Goal: Find specific page/section: Find specific page/section

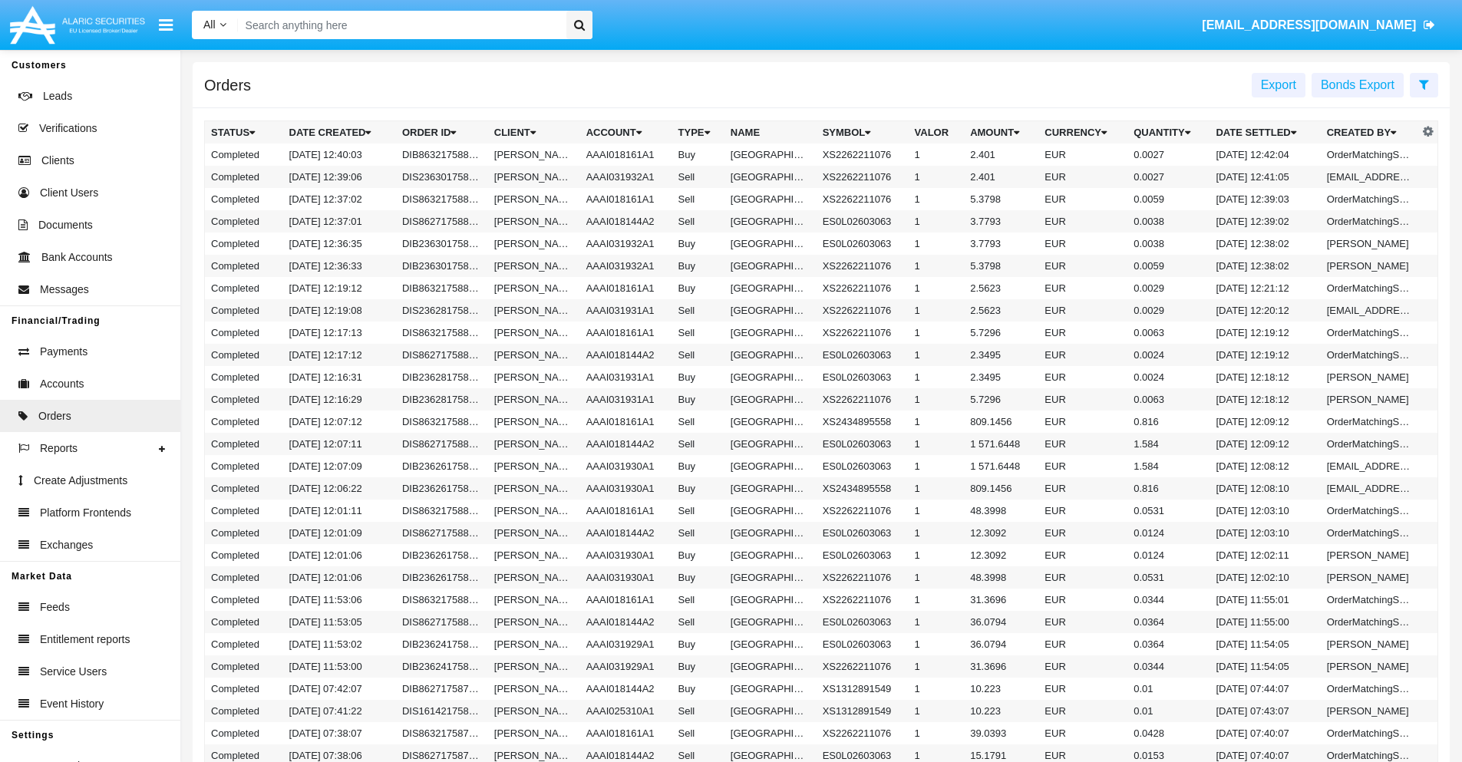
click at [1278, 84] on span "Export" at bounding box center [1278, 84] width 35 height 13
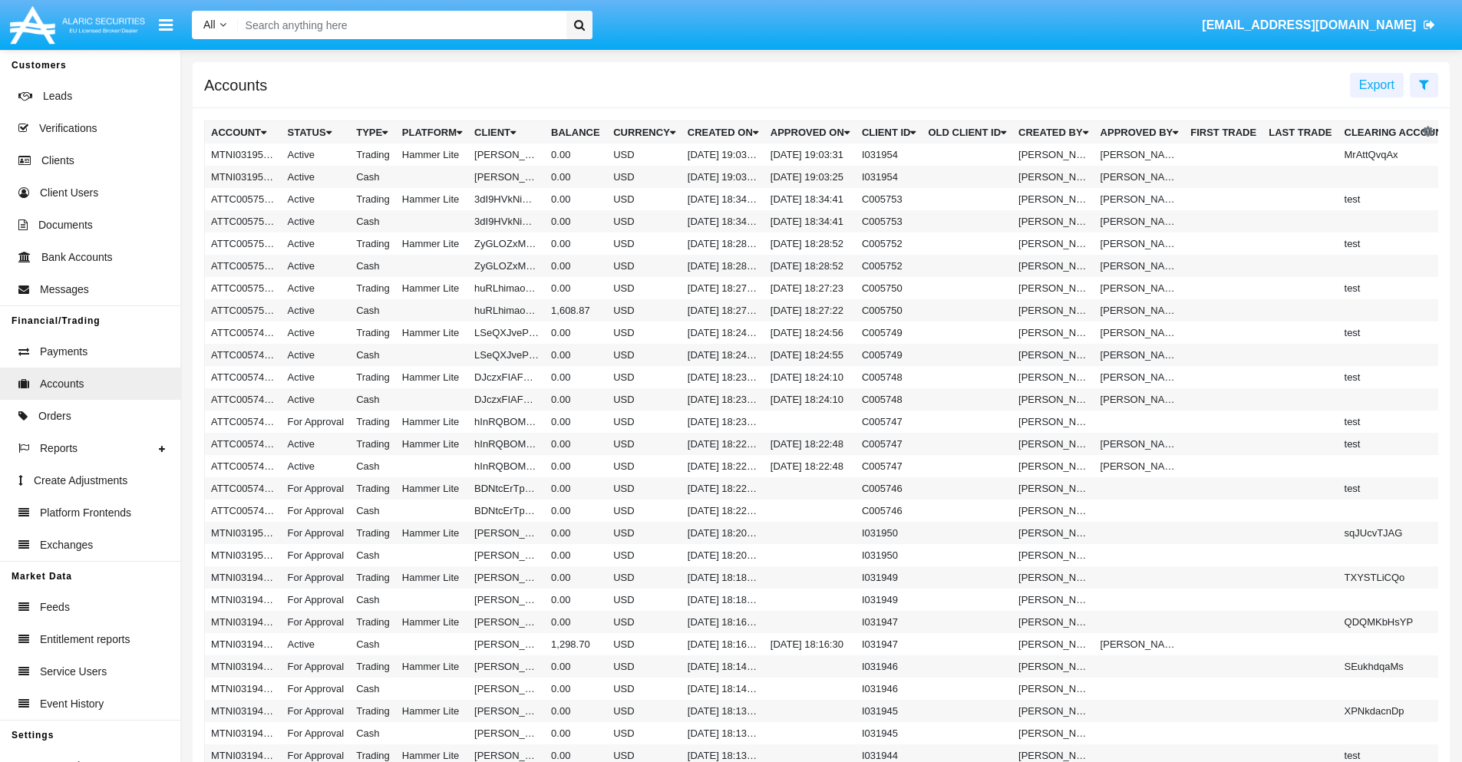
click at [1376, 84] on span "Export" at bounding box center [1376, 84] width 35 height 13
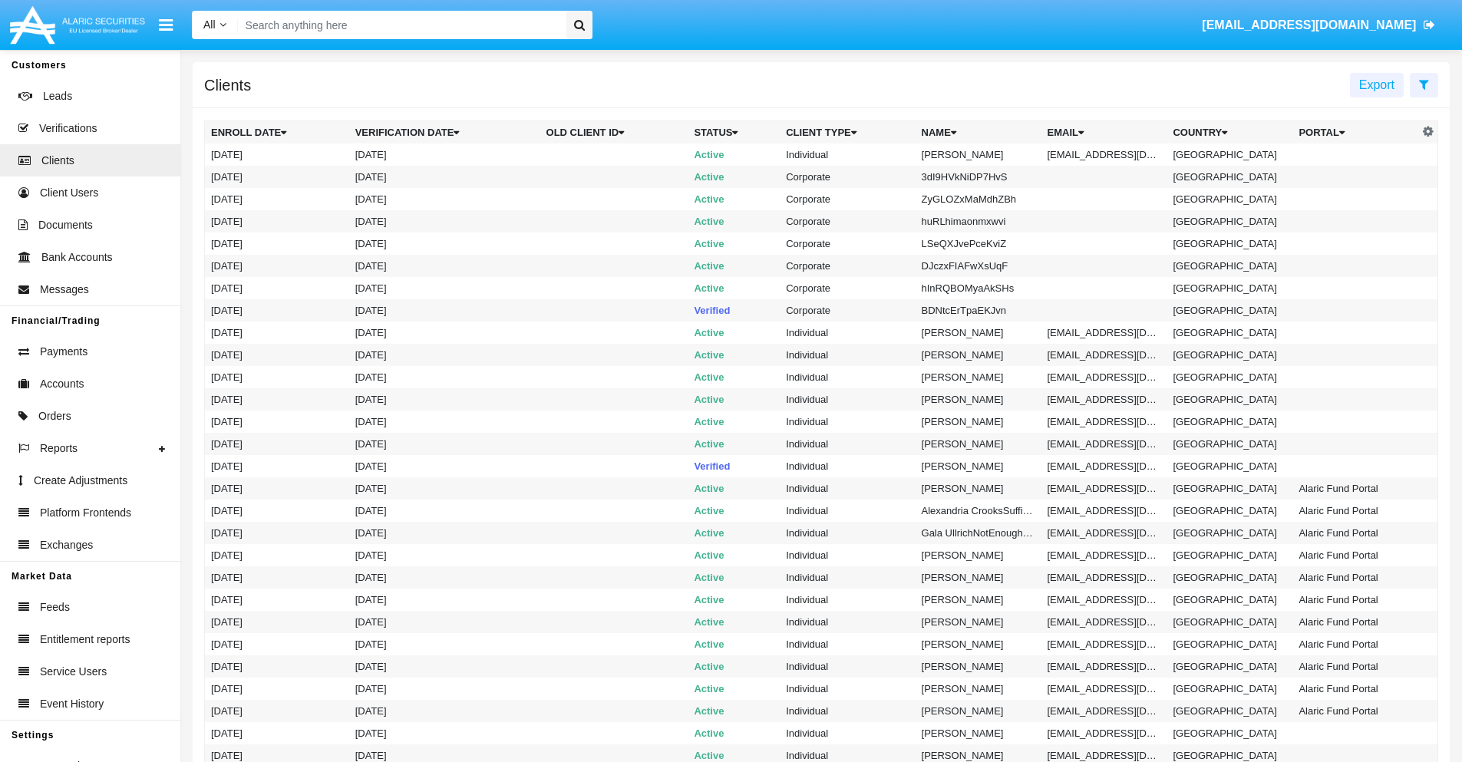
click at [1376, 84] on span "Export" at bounding box center [1376, 84] width 35 height 13
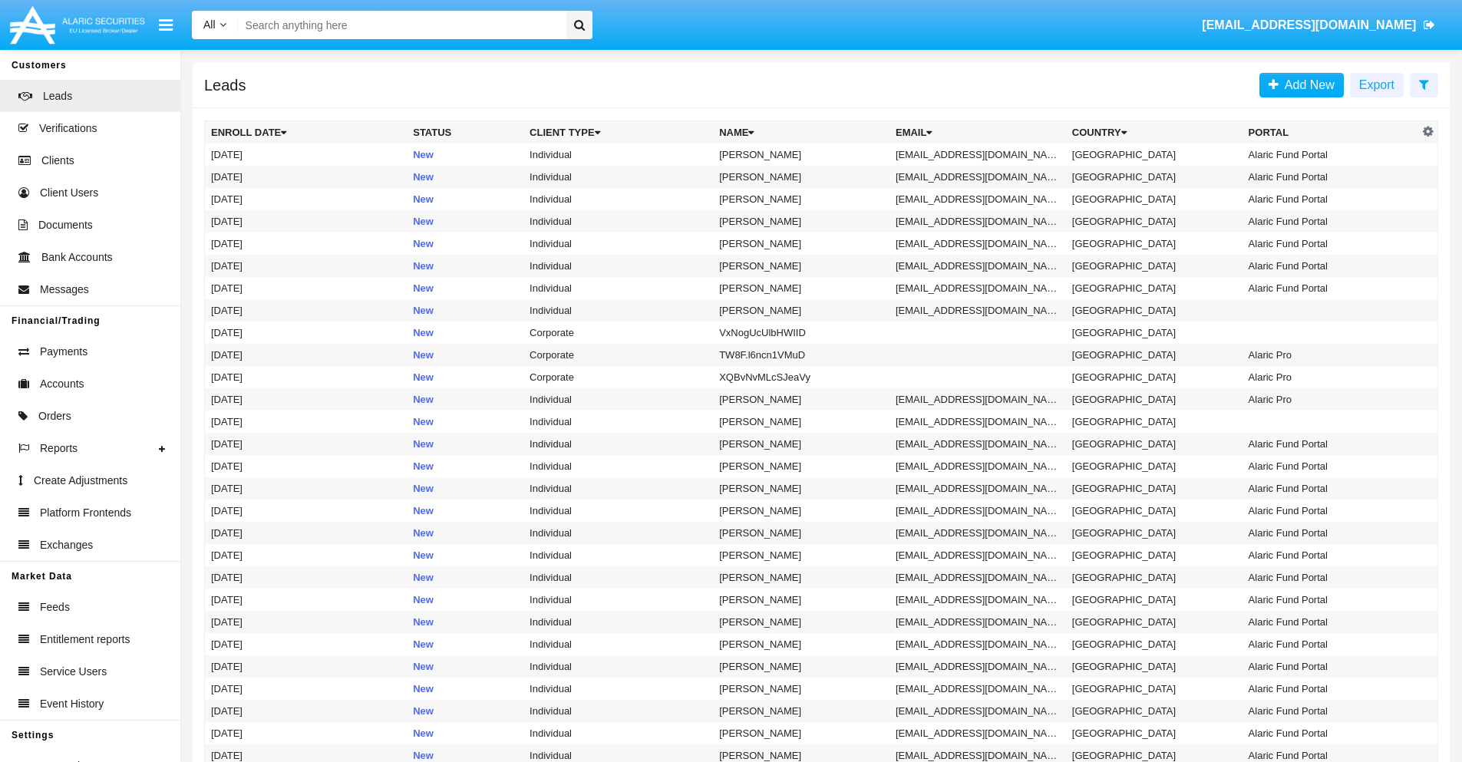
click at [1376, 84] on span "Export" at bounding box center [1376, 84] width 35 height 13
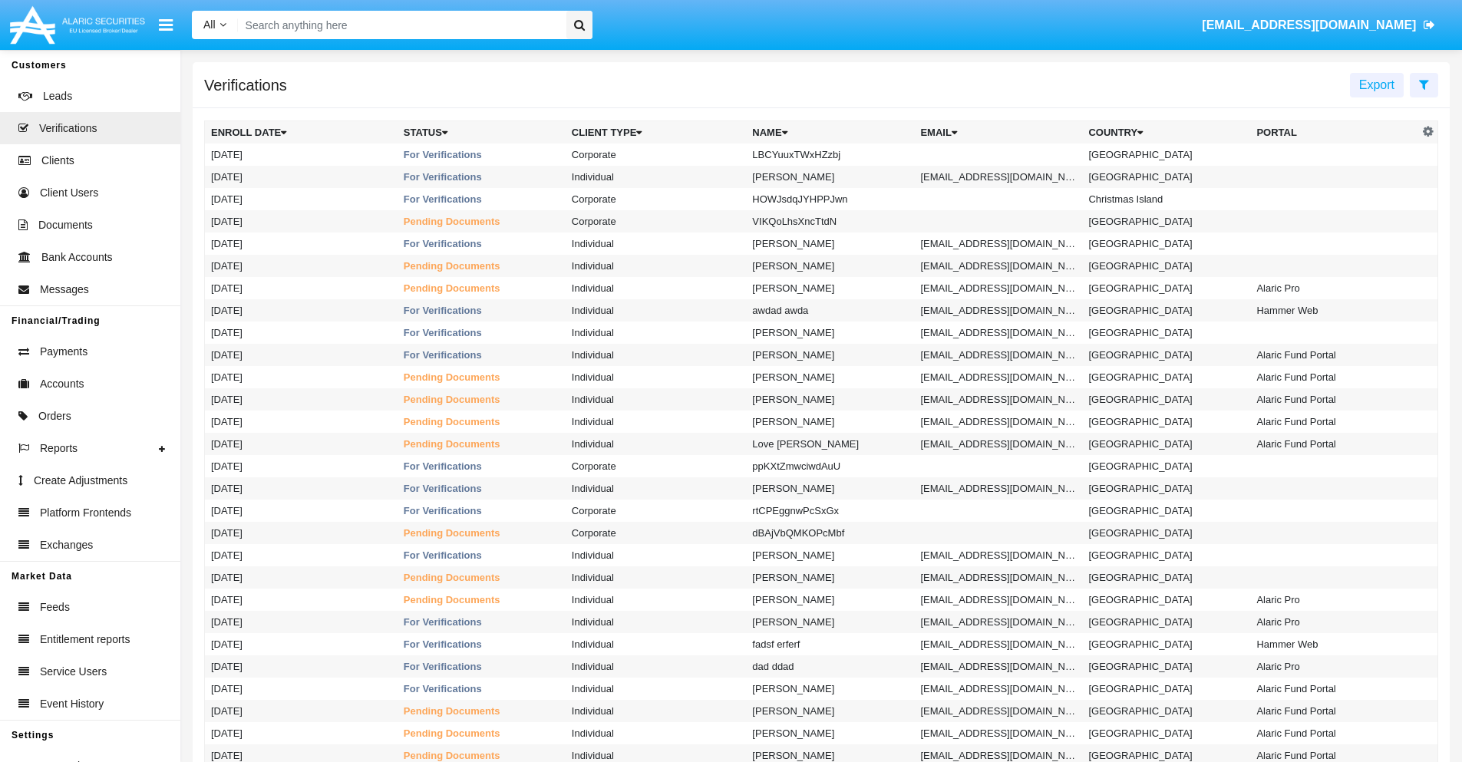
click at [1376, 84] on span "Export" at bounding box center [1376, 84] width 35 height 13
